Goal: Find specific page/section: Find specific page/section

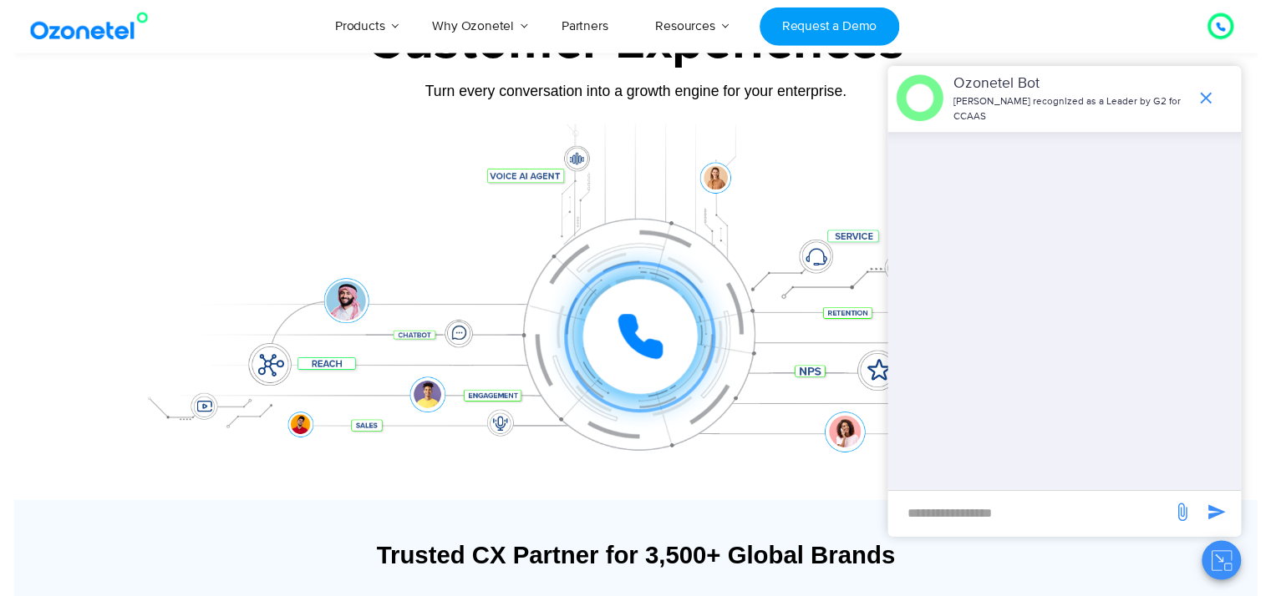
scroll to position [63, 0]
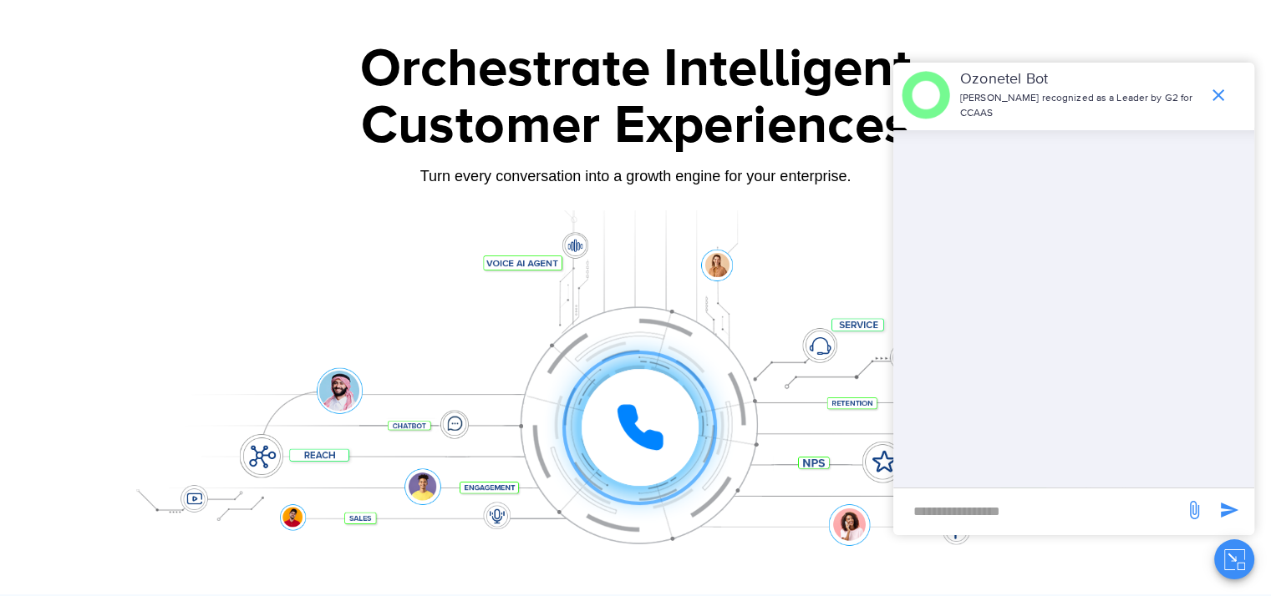
click at [930, 506] on input "new-msg-input" at bounding box center [1038, 511] width 274 height 28
type input "*********"
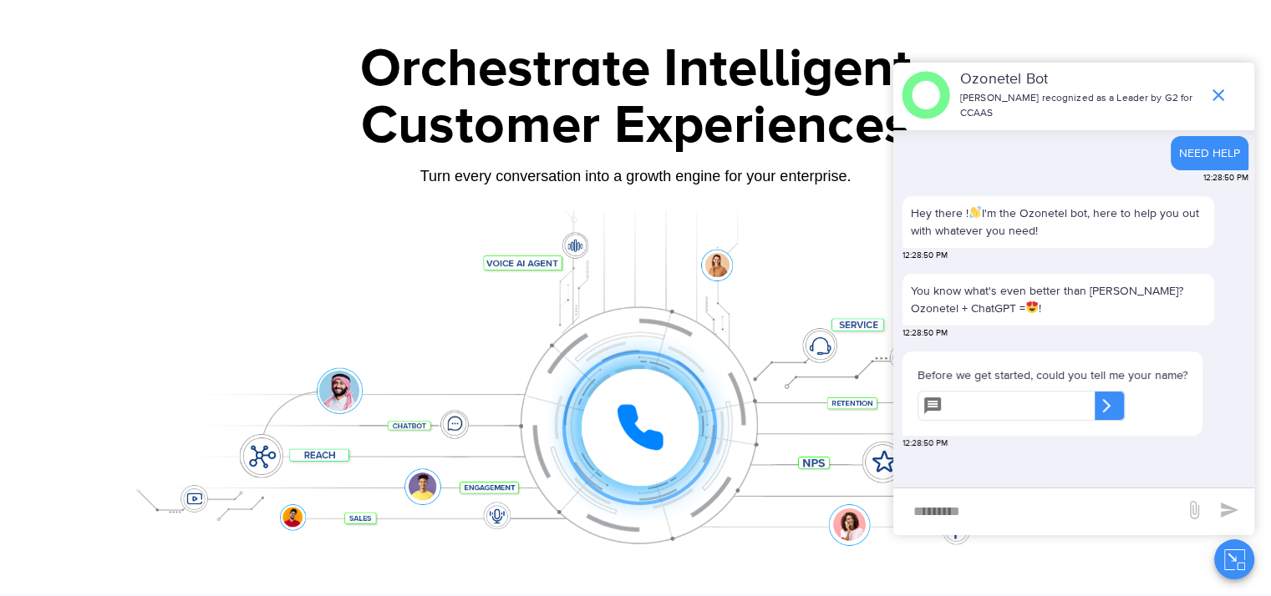
scroll to position [0, 0]
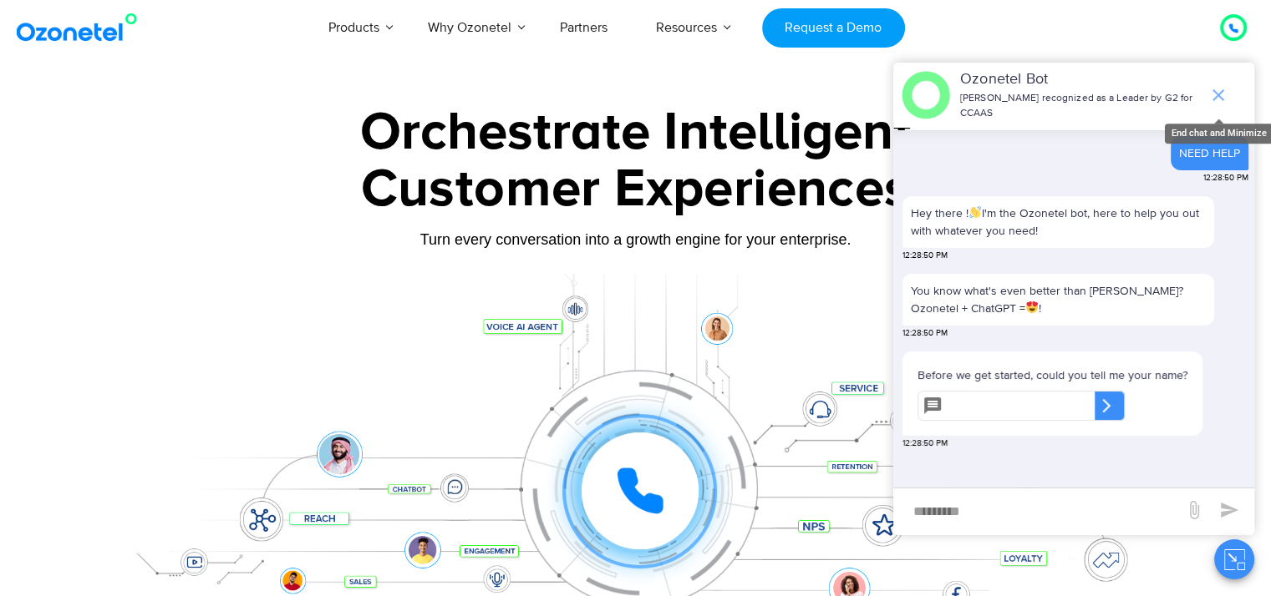
click at [1221, 88] on icon "end chat or minimize" at bounding box center [1218, 95] width 20 height 20
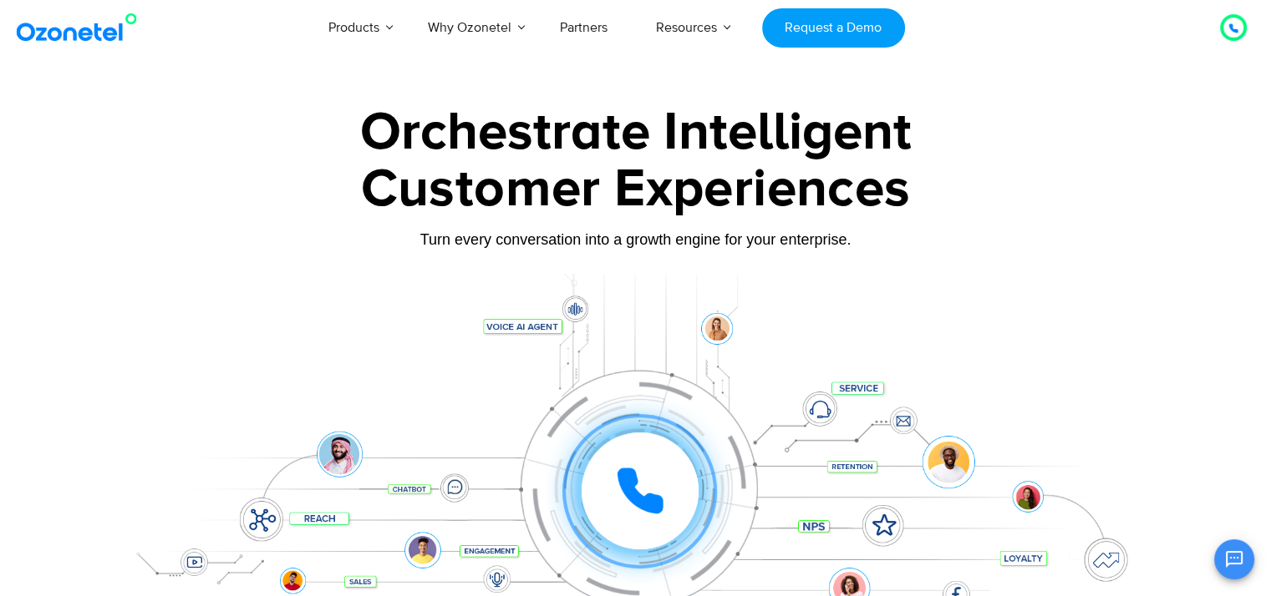
click at [1230, 28] on icon at bounding box center [1233, 28] width 8 height 8
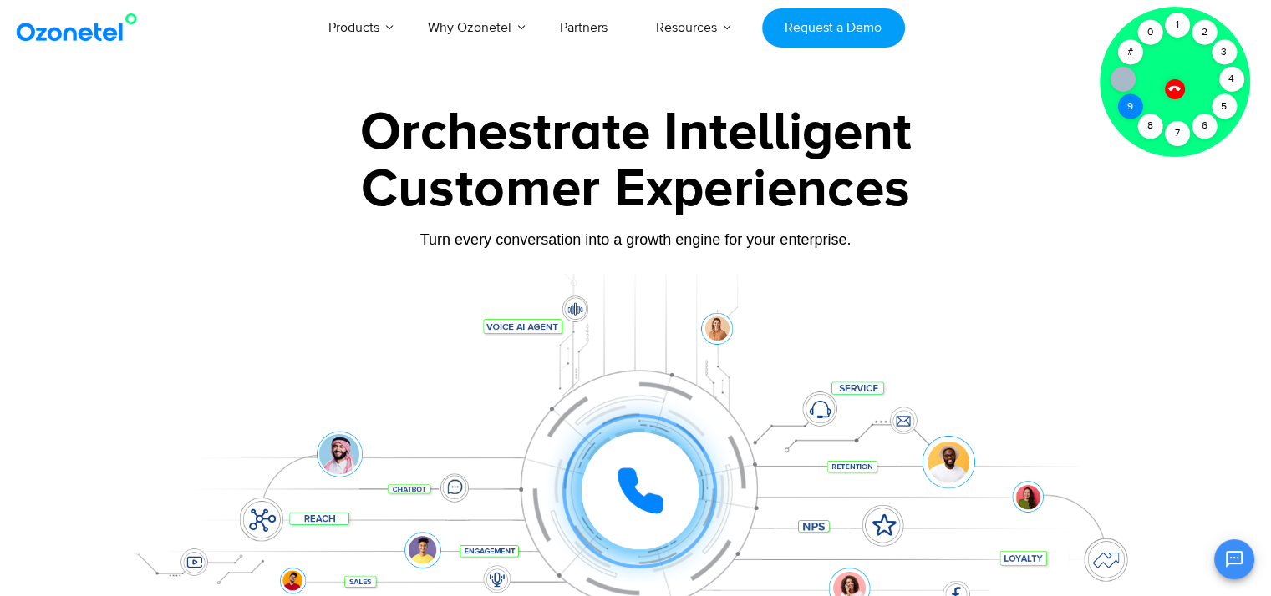
click at [1133, 113] on div "9" at bounding box center [1129, 106] width 25 height 25
click at [1237, 78] on div "4" at bounding box center [1231, 79] width 25 height 25
click at [1120, 81] on icon at bounding box center [1122, 79] width 13 height 13
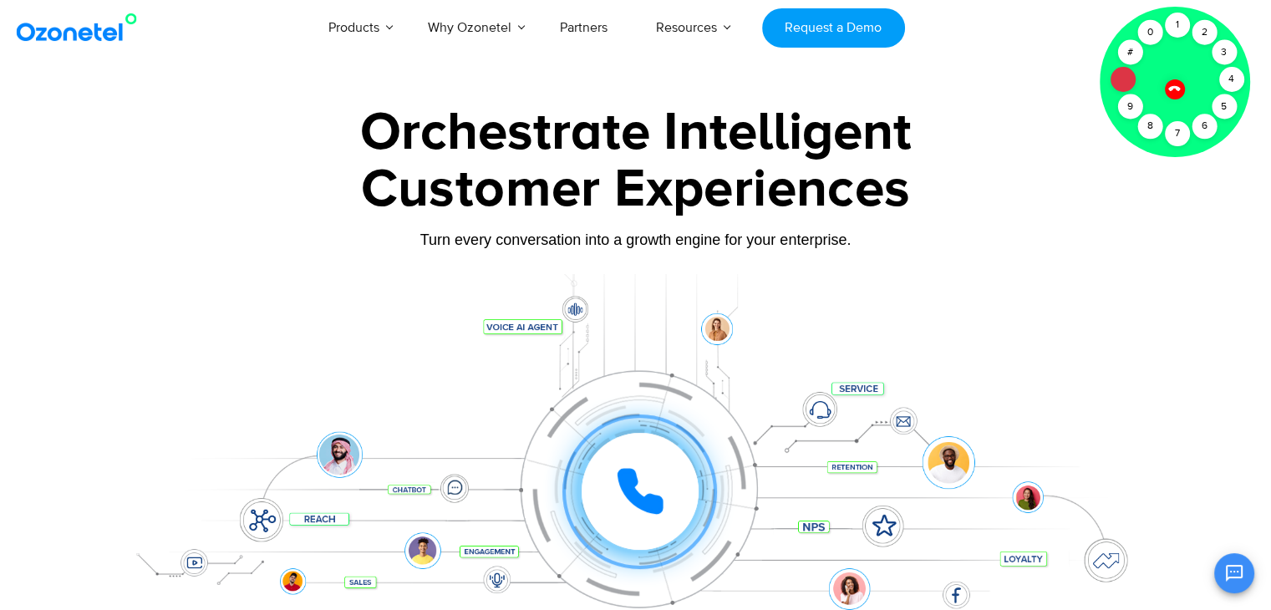
click at [1120, 81] on icon at bounding box center [1122, 79] width 13 height 13
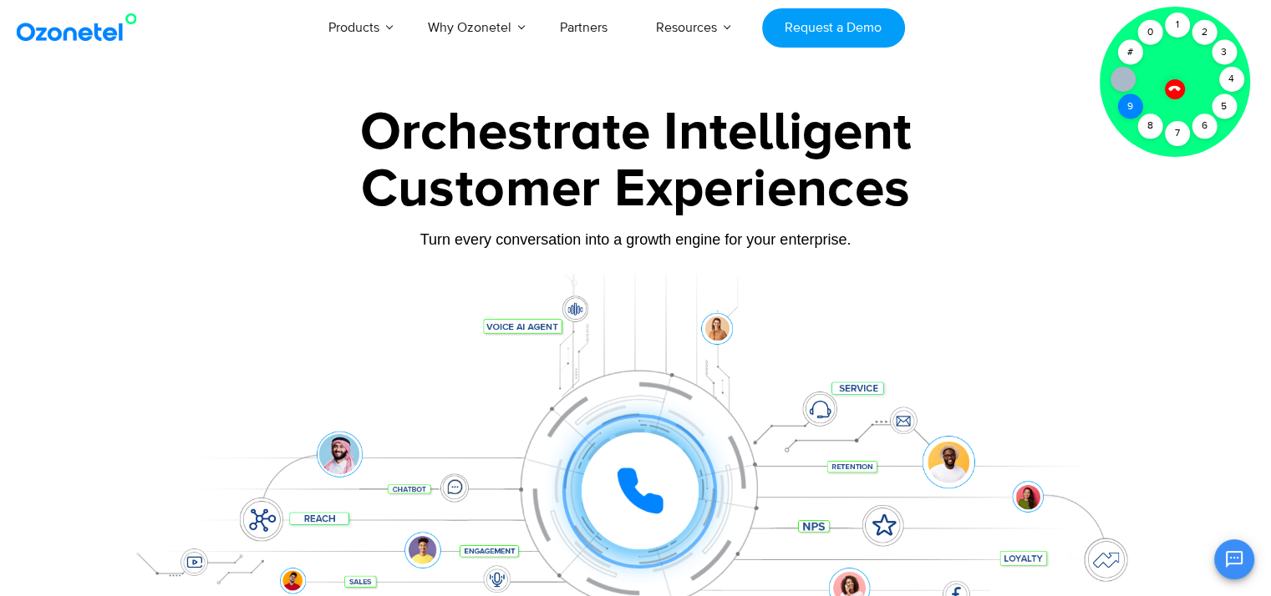
click at [1126, 101] on div "9" at bounding box center [1129, 106] width 25 height 25
click at [1129, 102] on div "9" at bounding box center [1129, 106] width 25 height 25
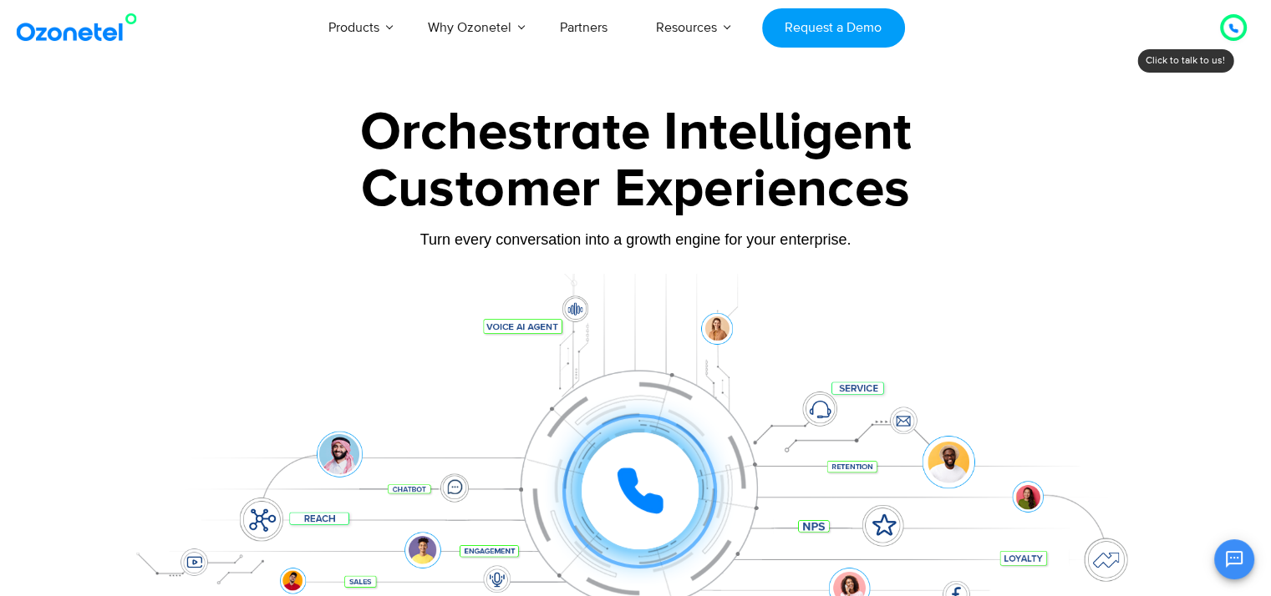
click at [1231, 29] on icon at bounding box center [1233, 28] width 8 height 8
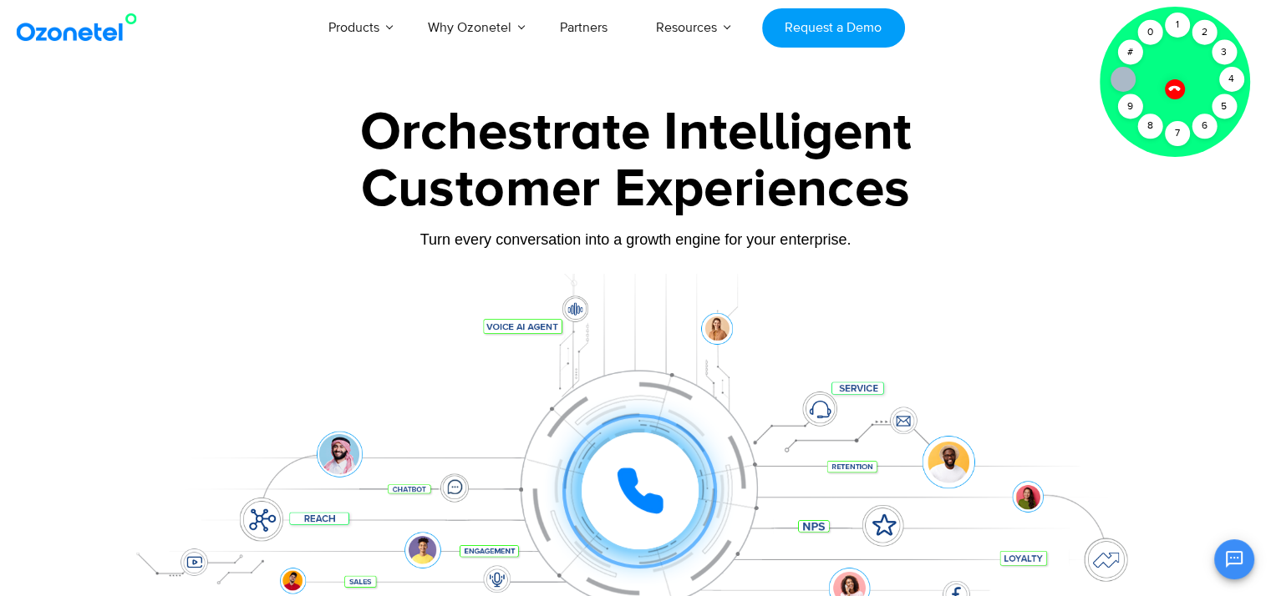
click at [1174, 89] on icon at bounding box center [1174, 88] width 14 height 14
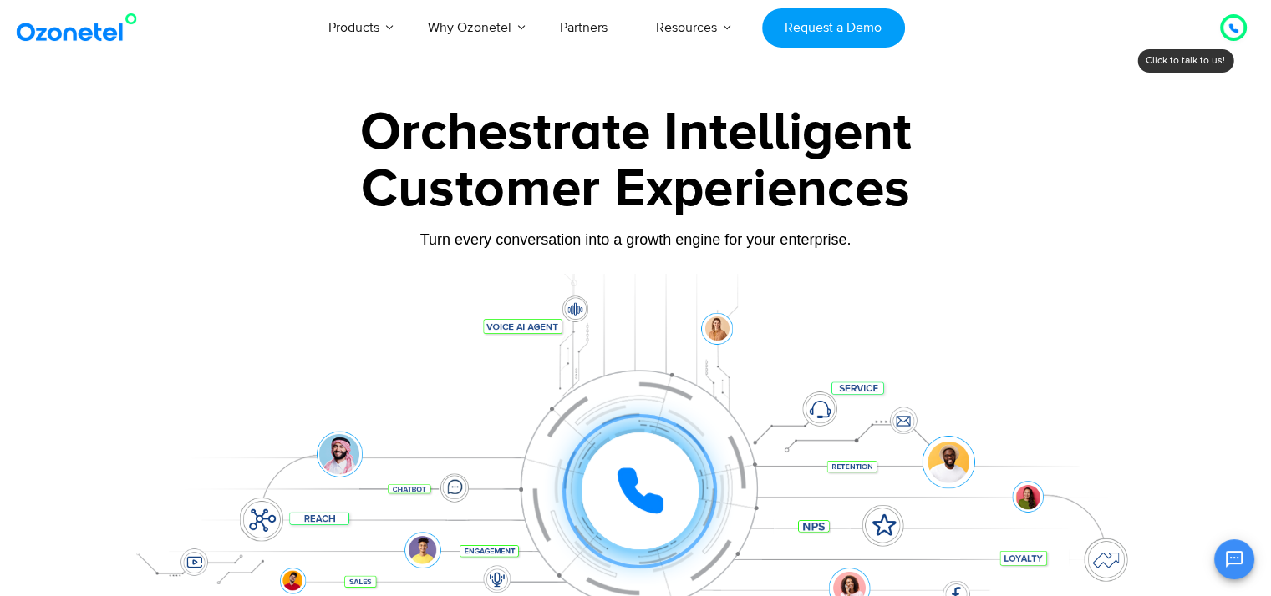
click at [1226, 16] on div at bounding box center [1233, 27] width 27 height 27
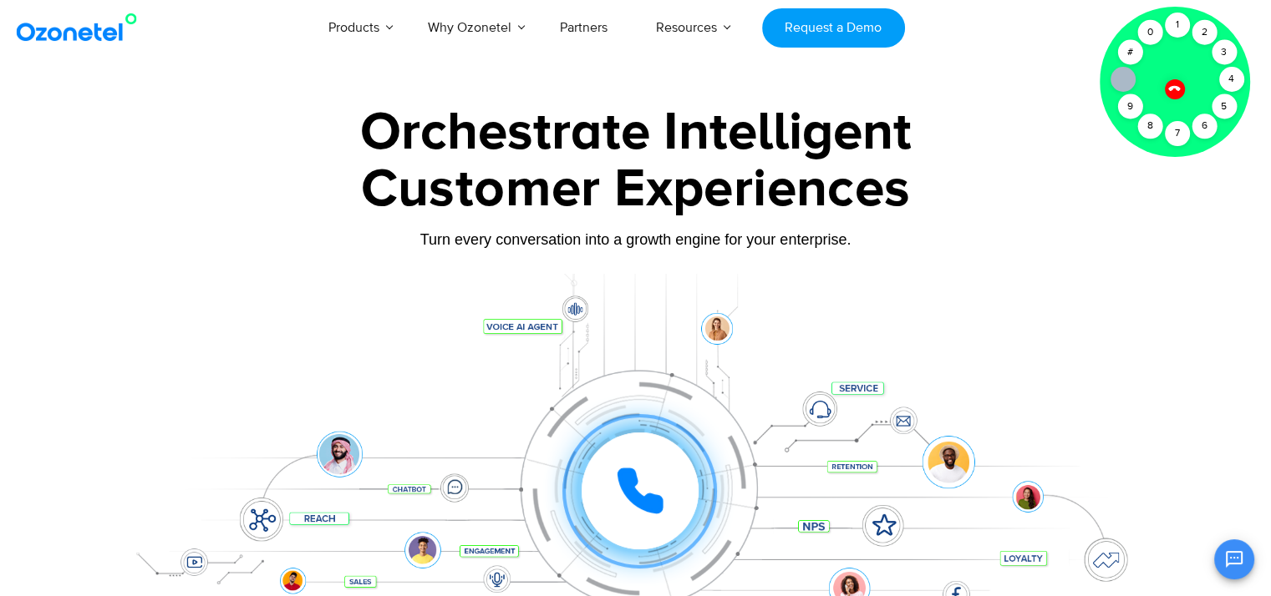
click at [1176, 91] on icon at bounding box center [1174, 88] width 14 height 14
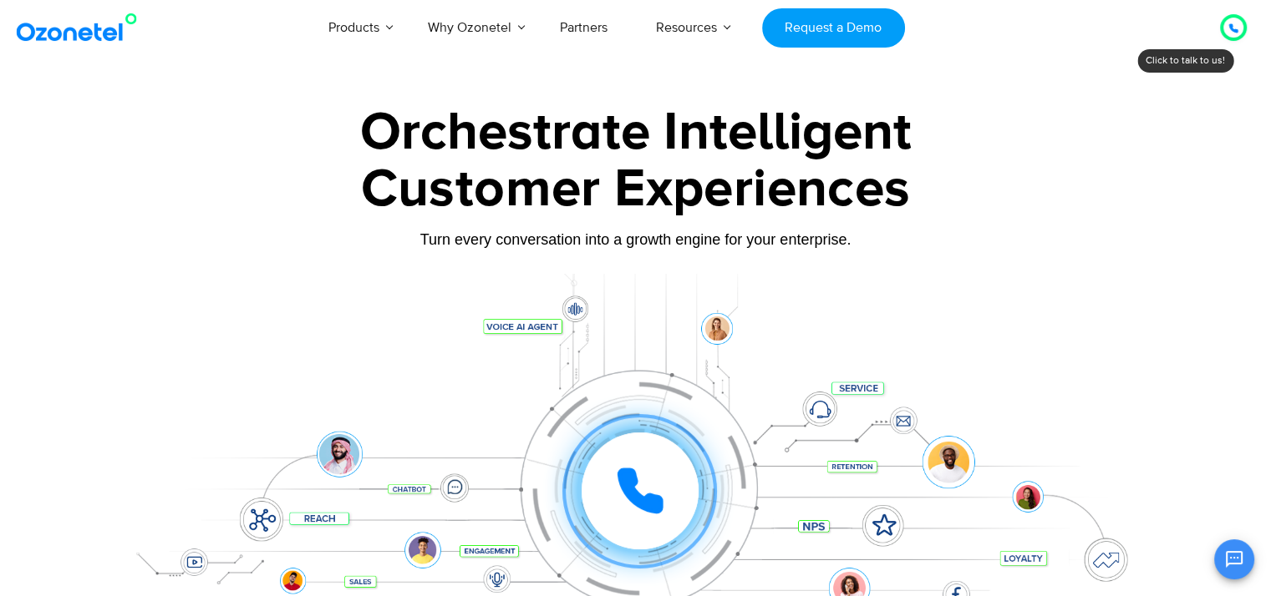
click at [1233, 24] on icon at bounding box center [1233, 28] width 10 height 10
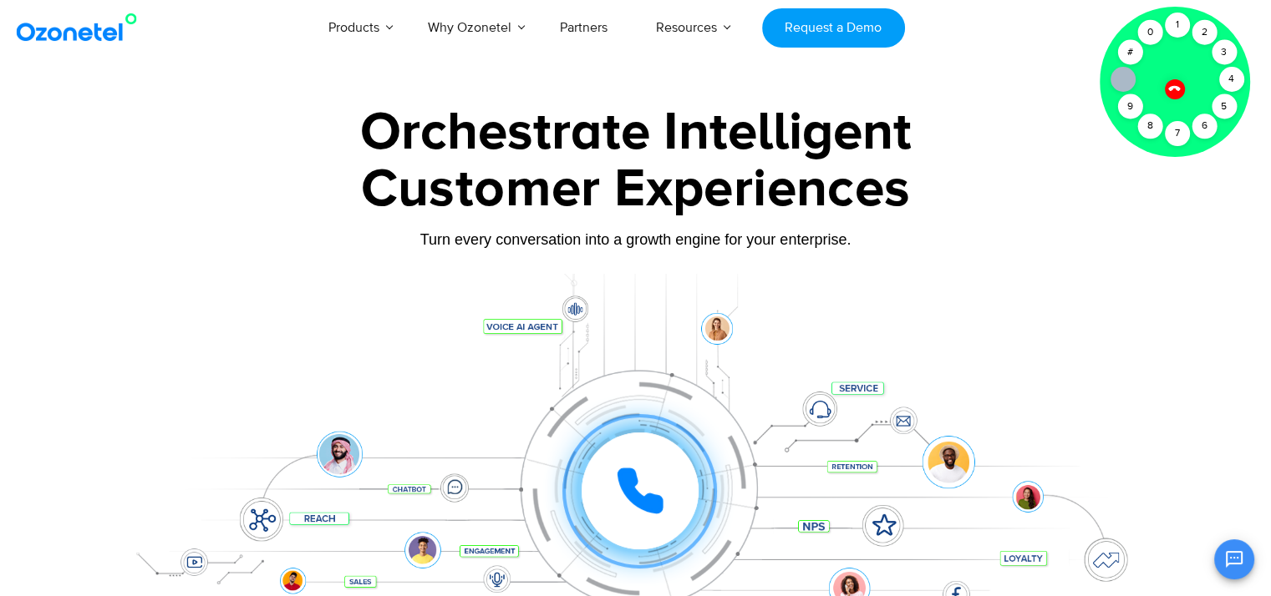
click at [1175, 87] on icon at bounding box center [1174, 89] width 12 height 12
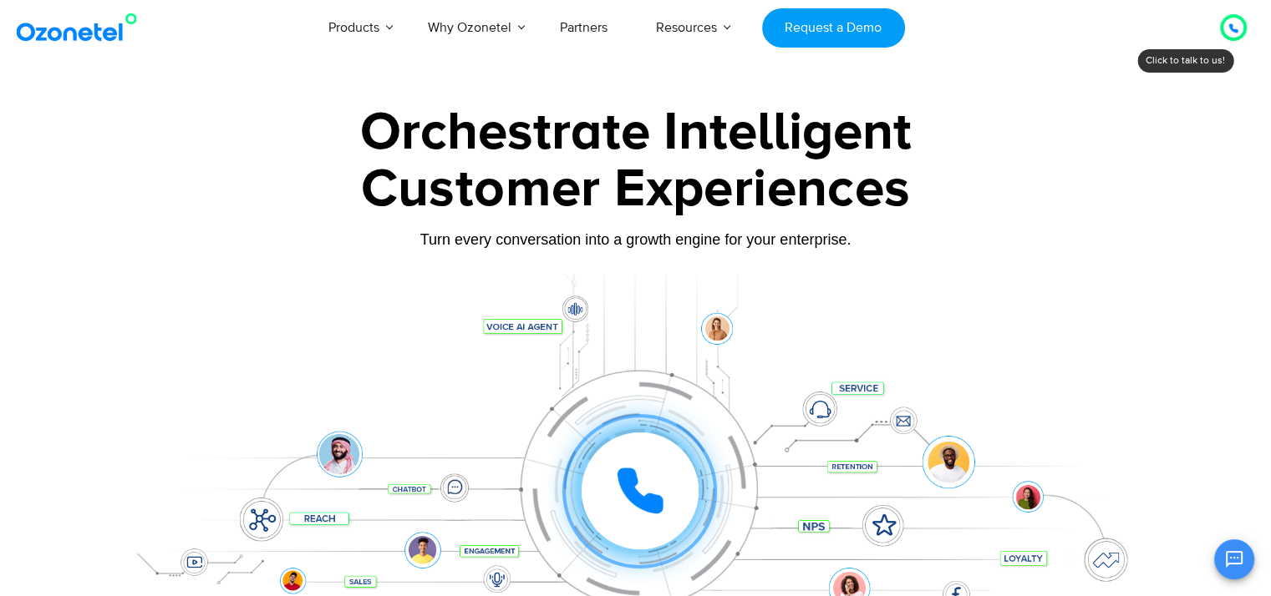
click at [1226, 27] on div at bounding box center [1233, 28] width 20 height 20
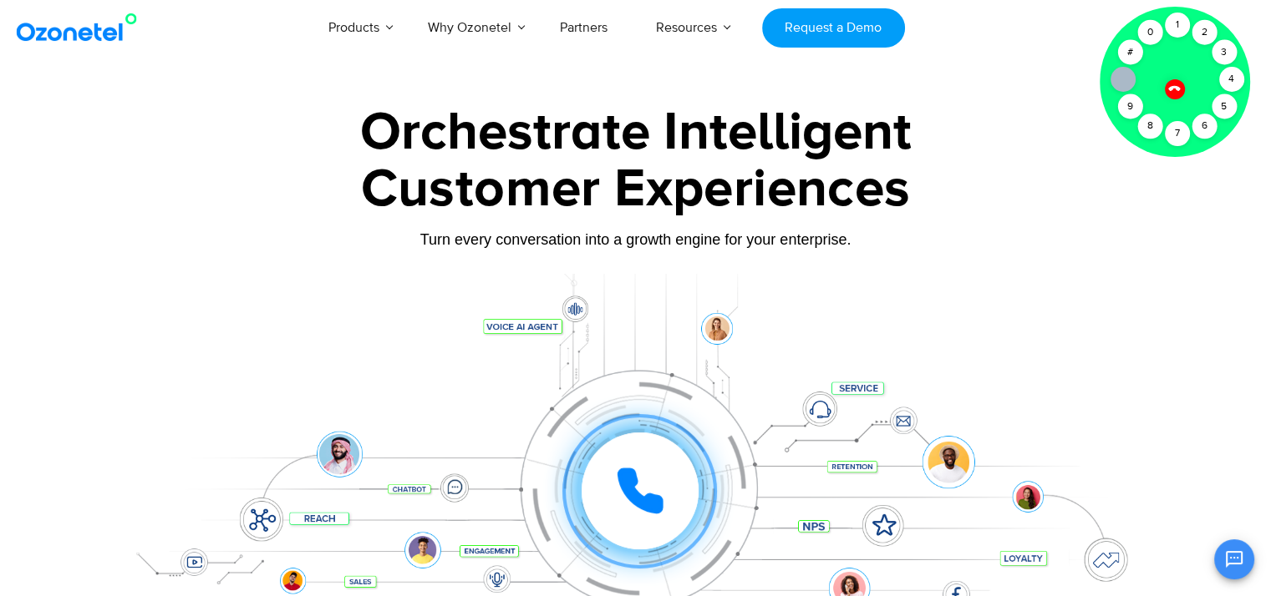
click at [1170, 86] on icon at bounding box center [1174, 89] width 12 height 12
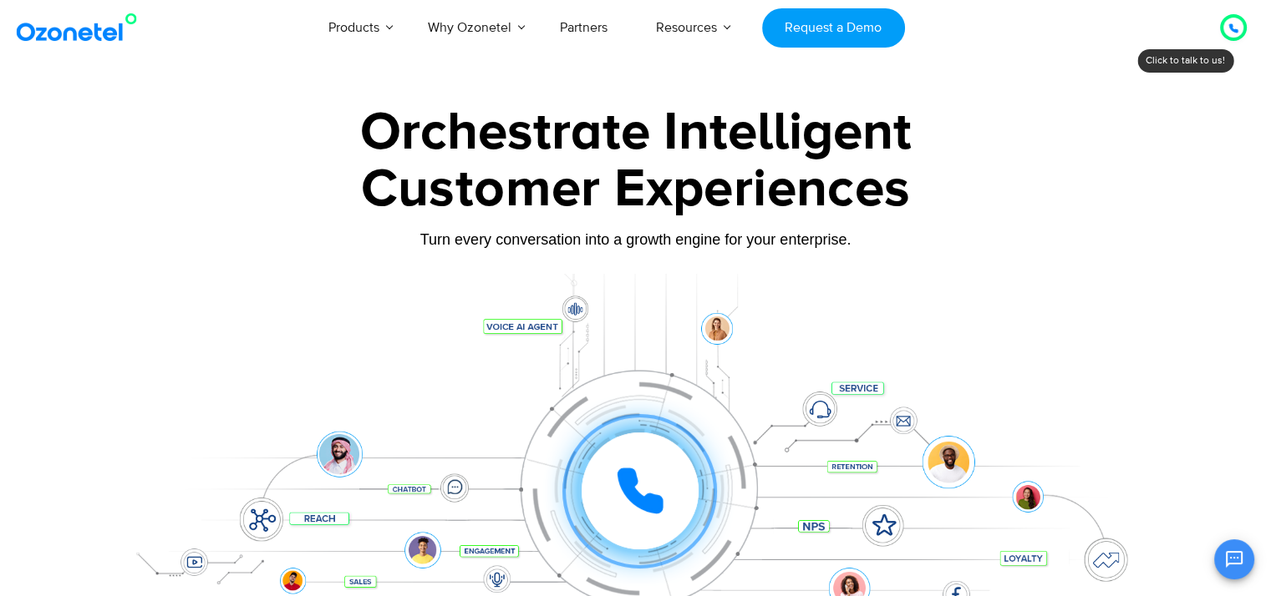
click at [886, 228] on div "Customer Experiences" at bounding box center [636, 190] width 1044 height 80
